Goal: Task Accomplishment & Management: Use online tool/utility

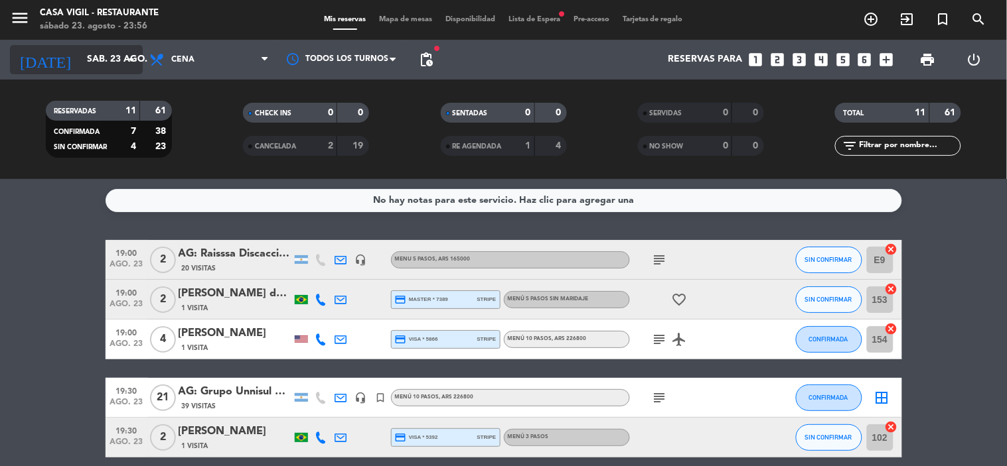
click at [94, 54] on input "sáb. 23 ago." at bounding box center [143, 60] width 126 height 24
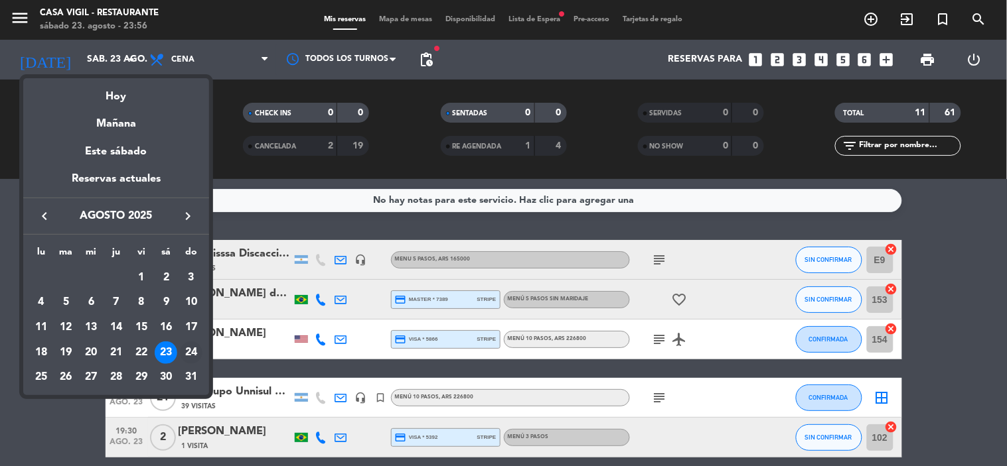
click at [191, 355] on div "24" at bounding box center [191, 353] width 23 height 23
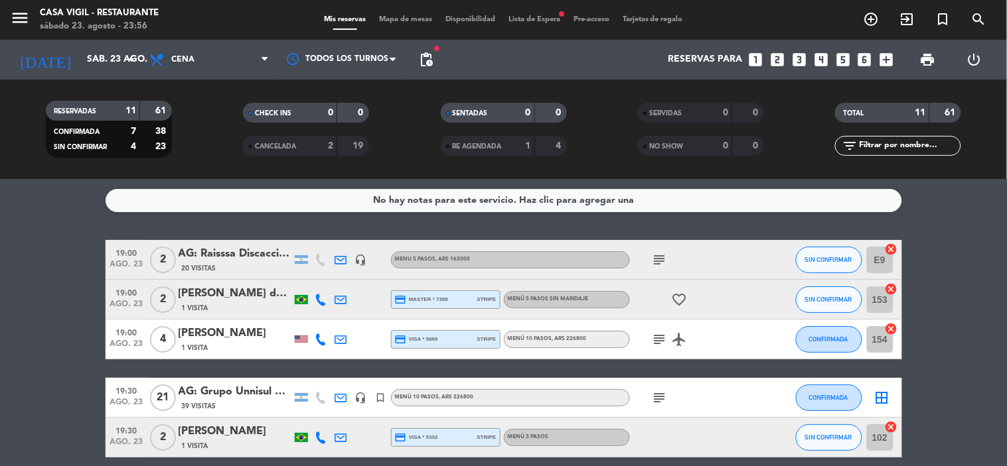
type input "dom. 24 ago."
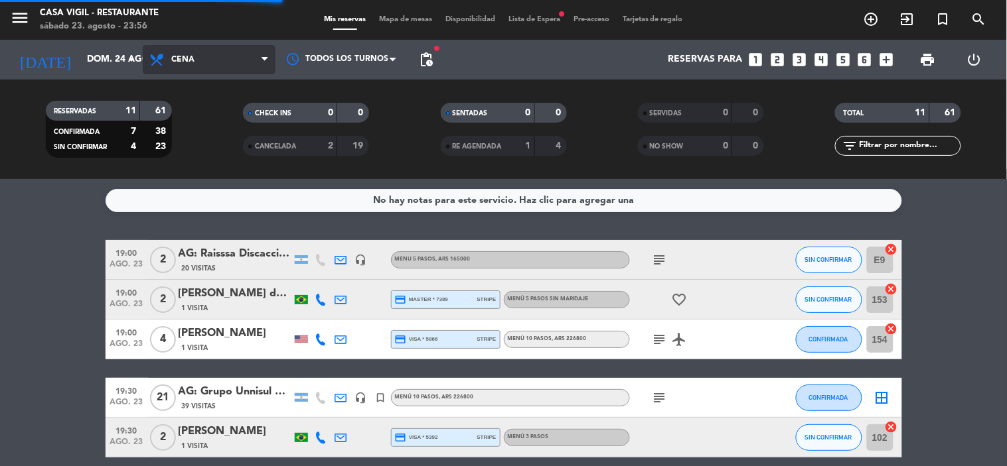
click at [194, 48] on span "Cena" at bounding box center [209, 59] width 133 height 29
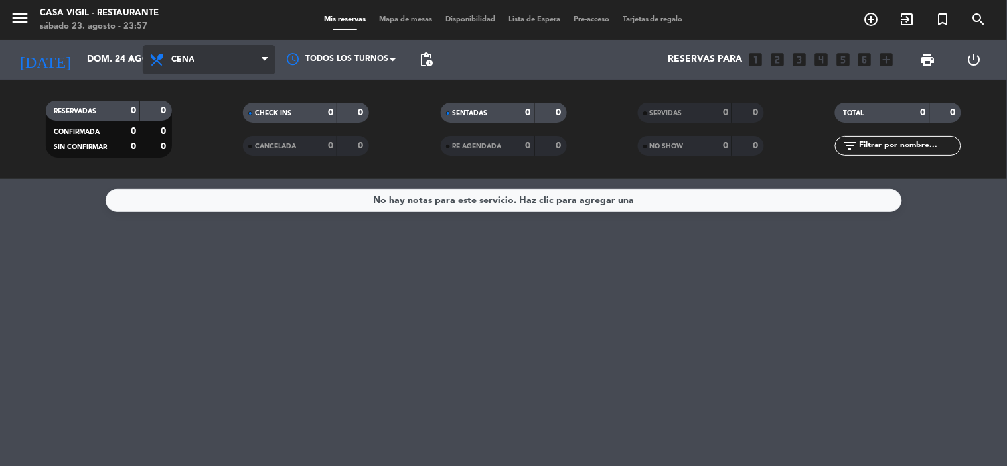
click at [204, 70] on span "Cena" at bounding box center [209, 59] width 133 height 29
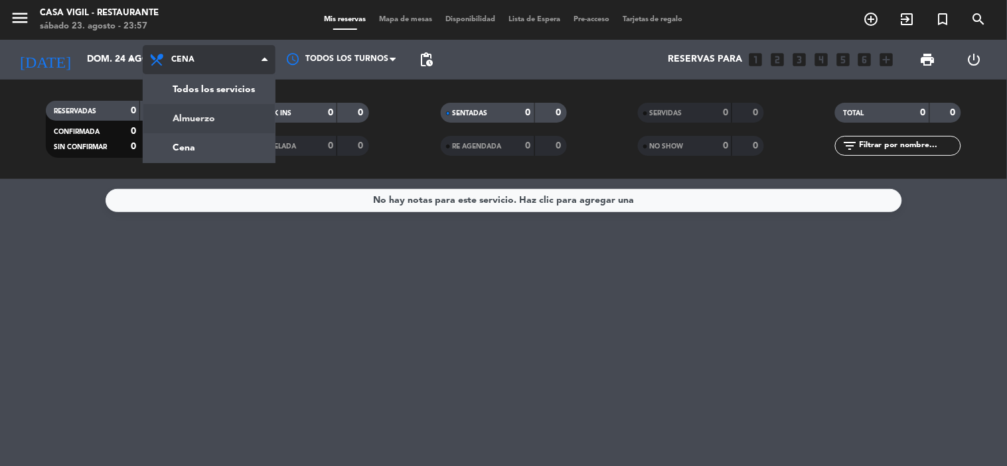
click at [200, 122] on div "menu Casa [PERSON_NAME] - Restaurante [DATE] 23. agosto - 23:57 Mis reservas Ma…" at bounding box center [503, 89] width 1007 height 179
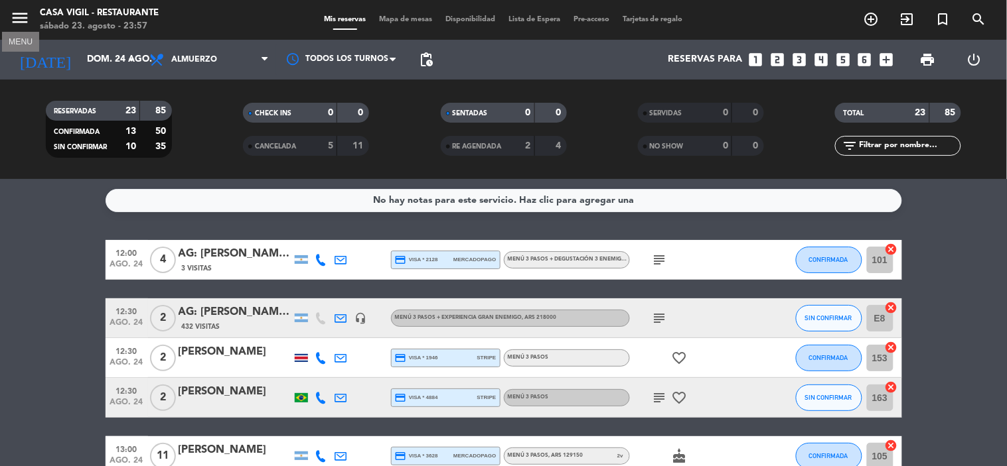
drag, startPoint x: 21, startPoint y: 9, endPoint x: 10, endPoint y: 10, distance: 11.3
click at [17, 10] on icon "menu" at bounding box center [20, 18] width 20 height 20
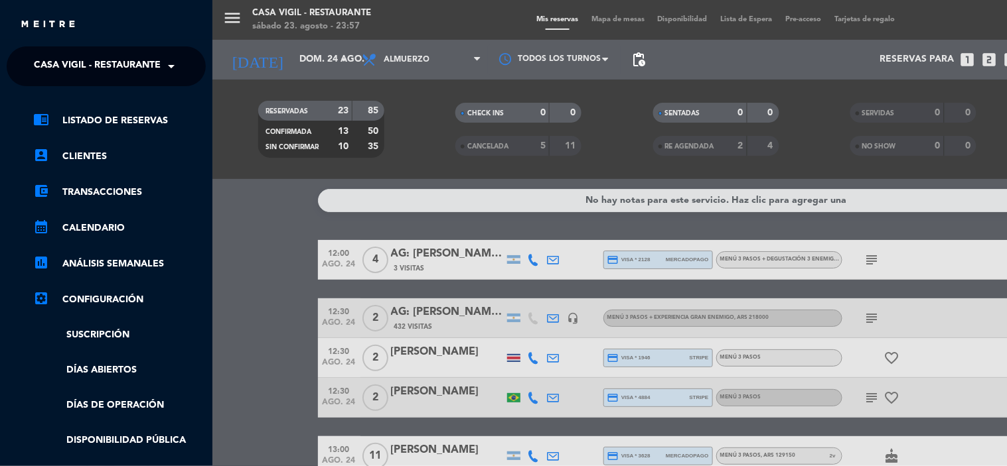
click at [86, 71] on span "Casa Vigil - Restaurante" at bounding box center [97, 66] width 127 height 28
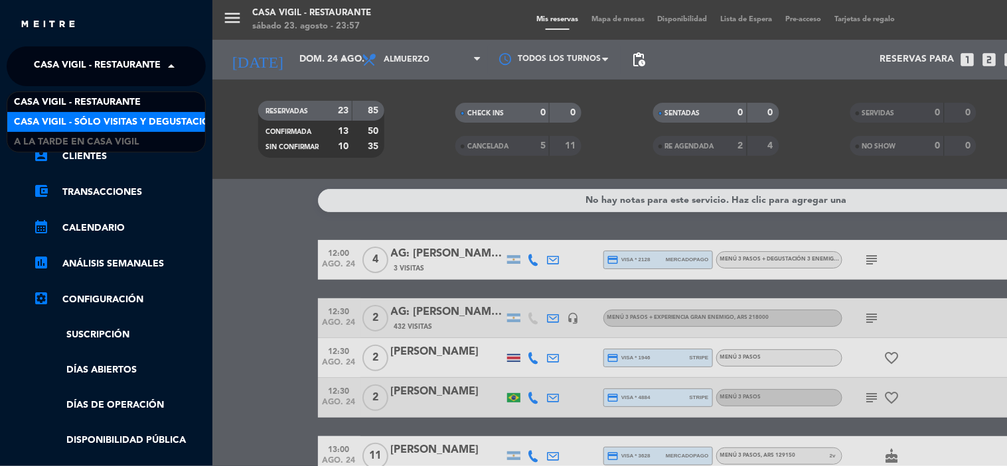
click at [90, 113] on div "Casa Vigil - SÓLO Visitas y Degustaciones" at bounding box center [106, 122] width 198 height 20
